Goal: Task Accomplishment & Management: Use online tool/utility

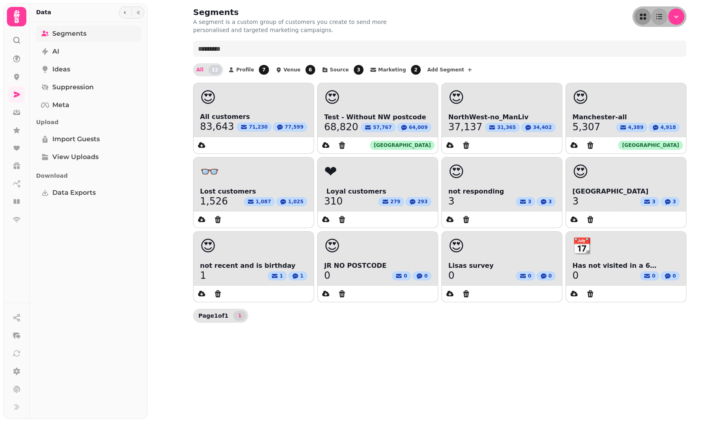
click at [73, 32] on span "Segments" at bounding box center [69, 34] width 34 height 10
click at [17, 94] on icon at bounding box center [17, 95] width 6 height 6
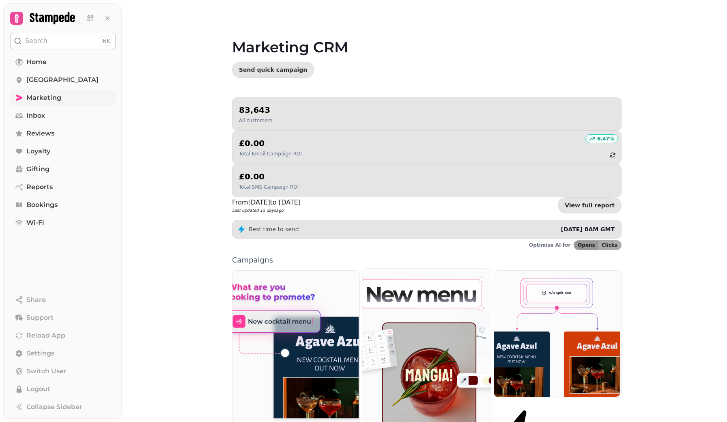
click at [403, 291] on img at bounding box center [425, 348] width 129 height 161
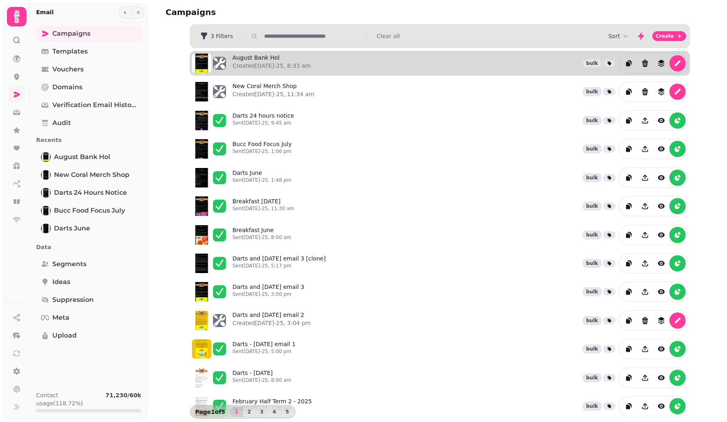
click at [316, 66] on div "August Bank Hol Created 21st Aug-25, 8:33 am bulk" at bounding box center [459, 63] width 455 height 20
click at [268, 58] on link "August Bank Hol Created 21st Aug-25, 8:33 am" at bounding box center [271, 63] width 78 height 19
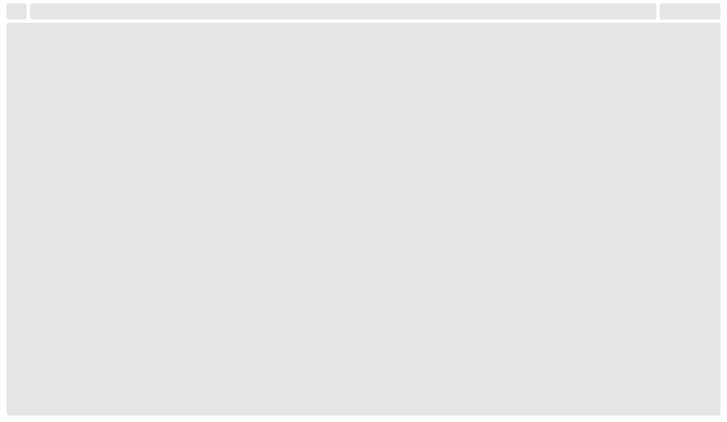
select select "**********"
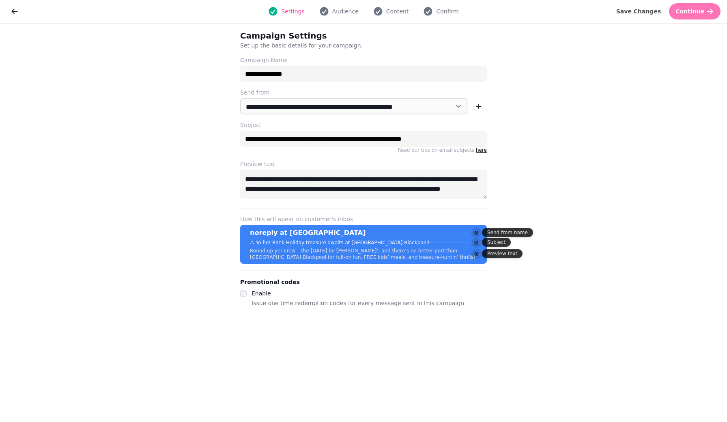
click at [680, 12] on span "Continue" at bounding box center [689, 12] width 29 height 6
select select "***"
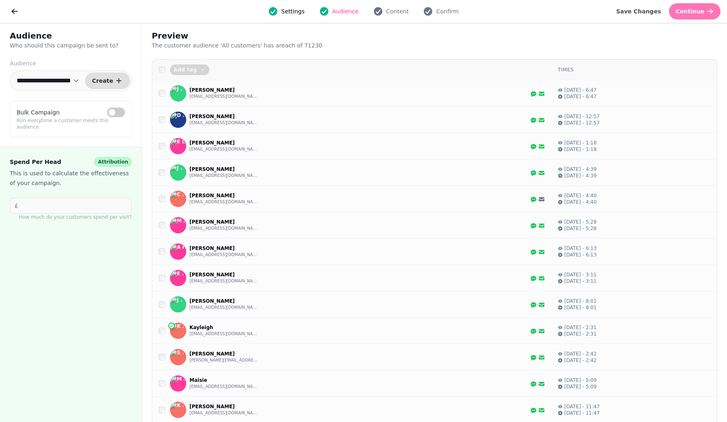
click at [680, 12] on span "Continue" at bounding box center [689, 12] width 29 height 6
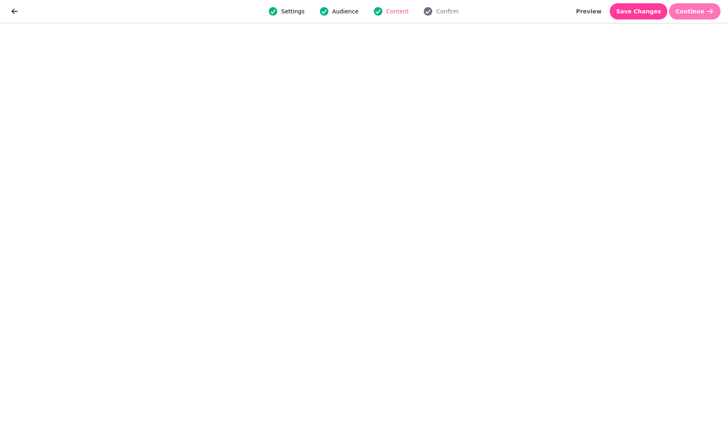
click at [680, 12] on span "Continue" at bounding box center [689, 12] width 29 height 6
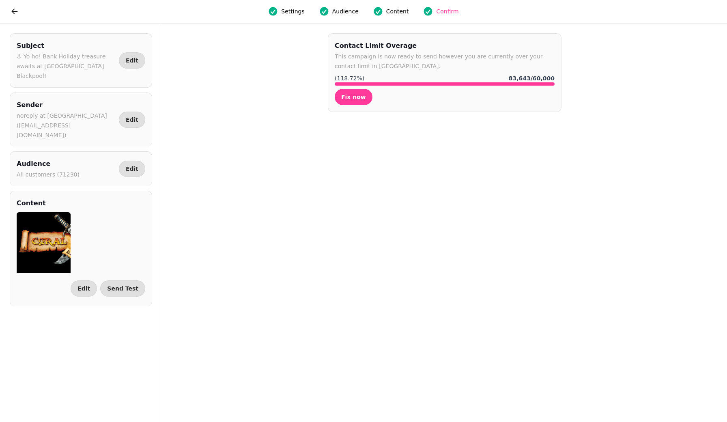
click at [249, 128] on div "Subject ⚓ Yo ho! Bank Holiday treasure awaits at Coral Island Blackpool! Edit S…" at bounding box center [363, 223] width 727 height 398
